Goal: Find specific page/section: Find specific page/section

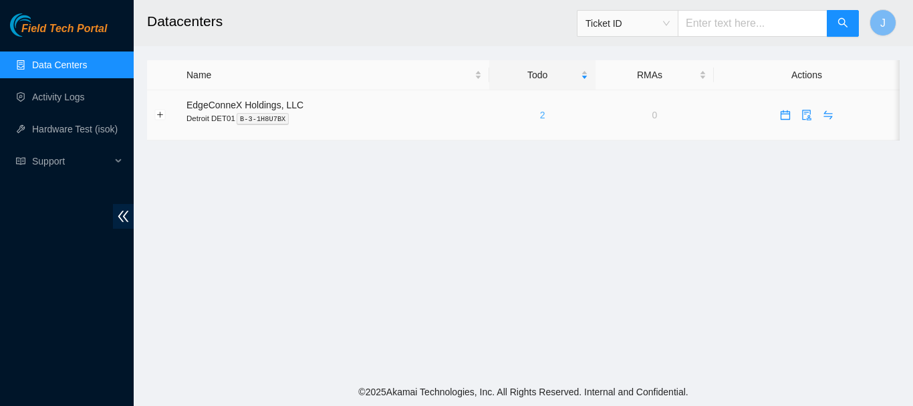
click at [540, 114] on link "2" at bounding box center [542, 115] width 5 height 11
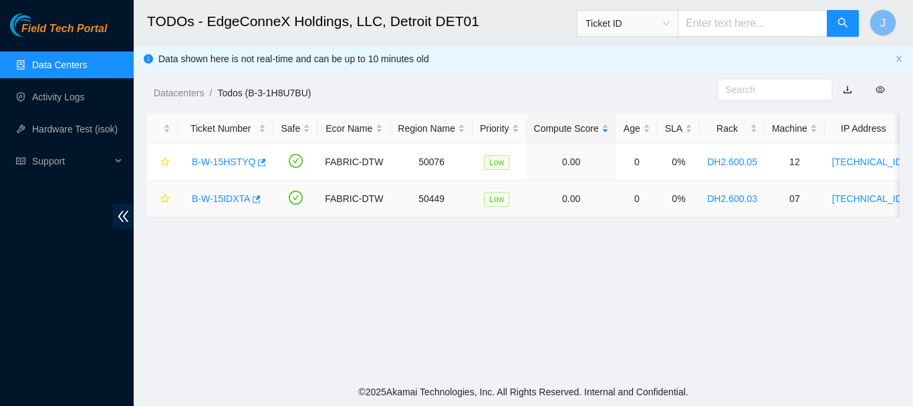
click at [222, 197] on link "B-W-15IDXTA" at bounding box center [221, 198] width 58 height 11
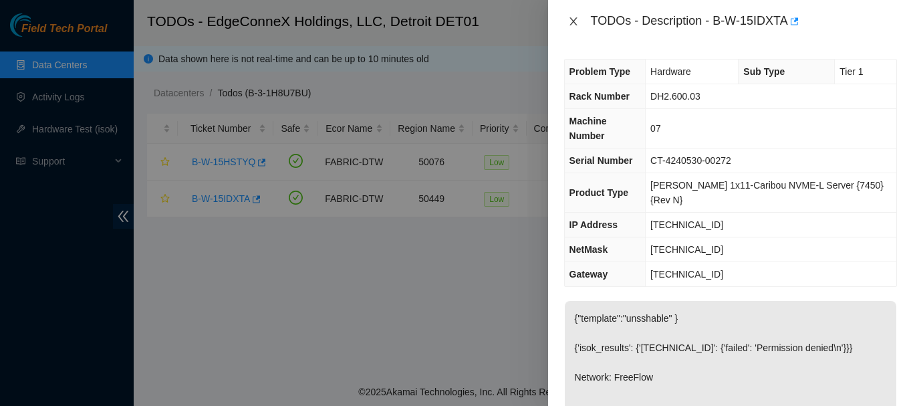
click at [570, 23] on icon "close" at bounding box center [573, 21] width 11 height 11
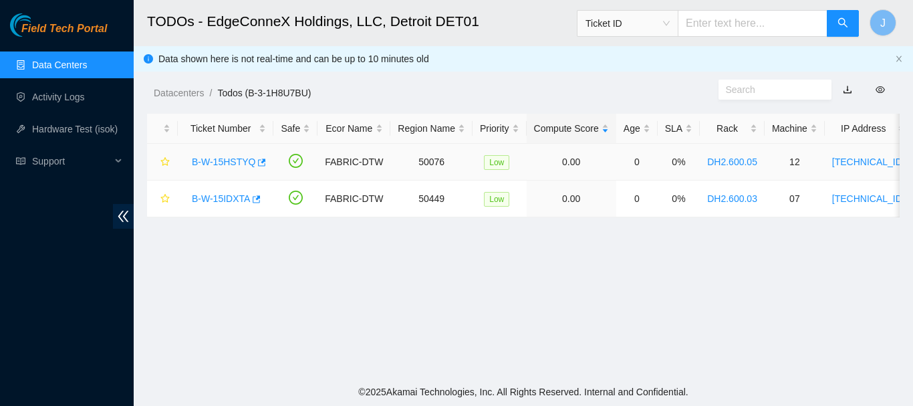
click at [216, 160] on link "B-W-15HSTYQ" at bounding box center [223, 161] width 63 height 11
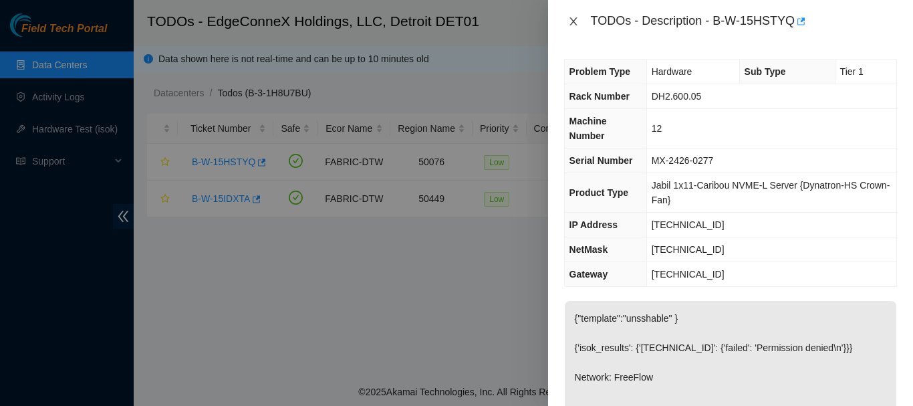
click at [577, 19] on icon "close" at bounding box center [573, 21] width 11 height 11
